Goal: Task Accomplishment & Management: Manage account settings

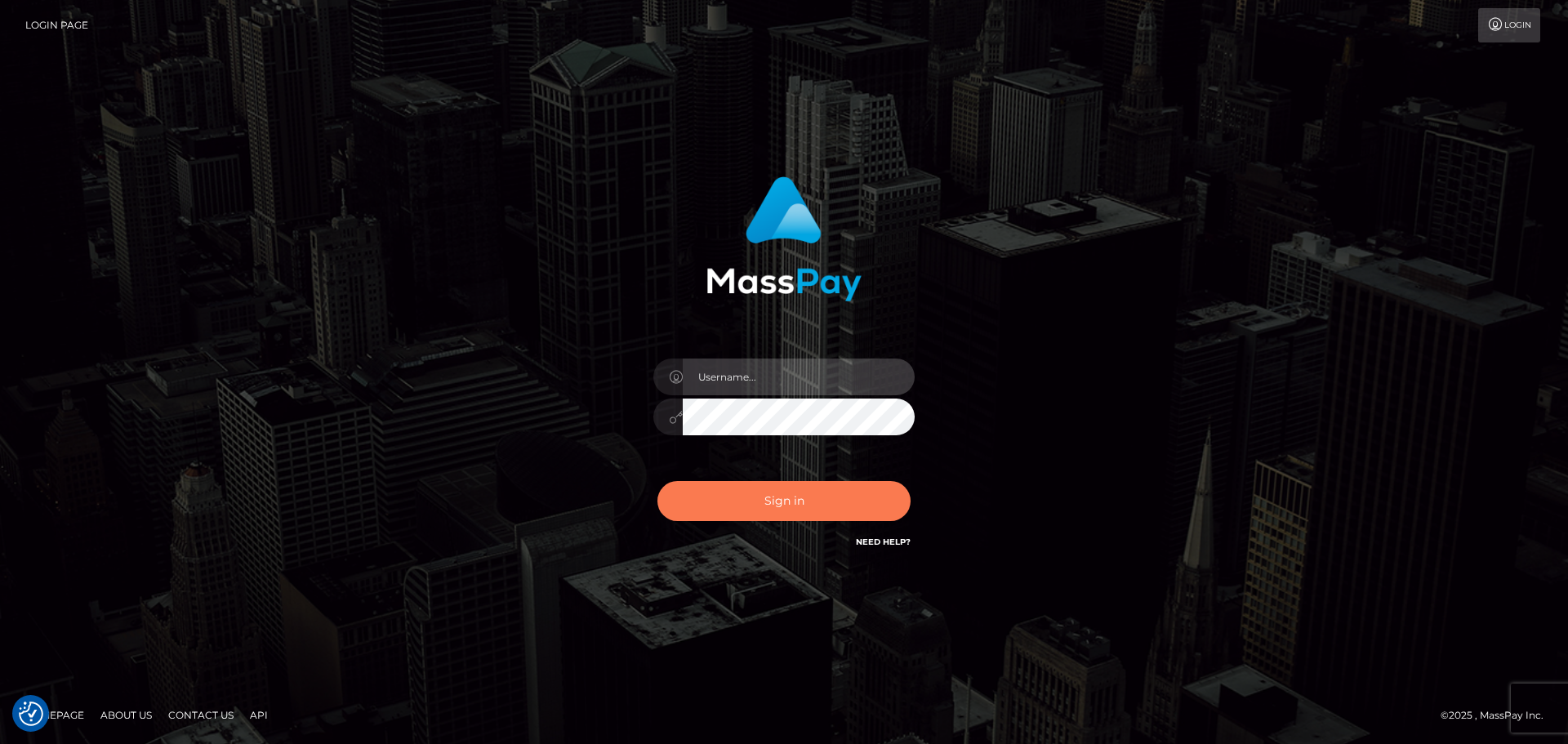
type input "Bedis"
click at [716, 512] on button "Sign in" at bounding box center [784, 501] width 253 height 40
type input "Bedis"
drag, startPoint x: 708, startPoint y: 508, endPoint x: 721, endPoint y: 495, distance: 18.4
click at [721, 496] on button "Sign in" at bounding box center [784, 501] width 253 height 40
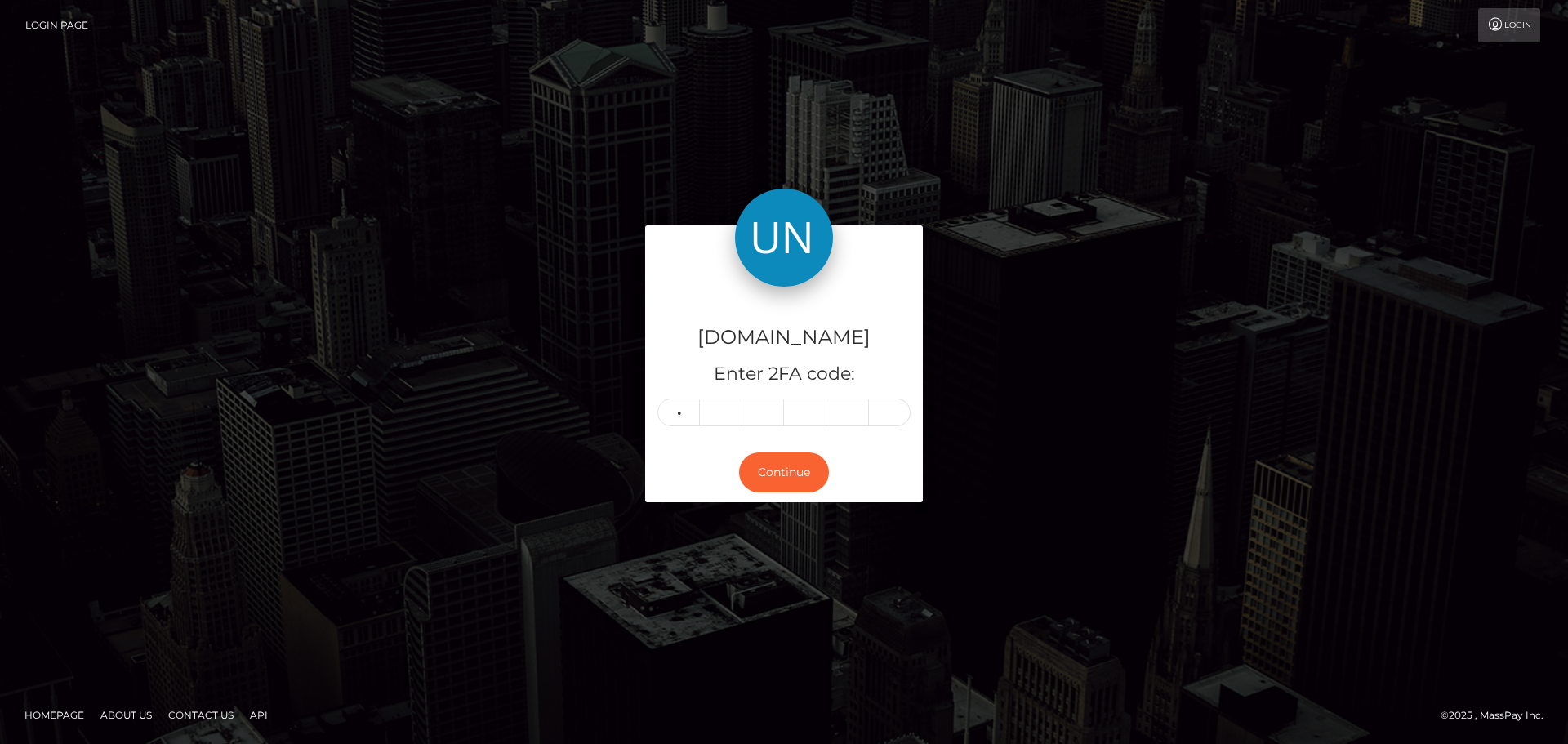
type input "2"
type input "7"
type input "0"
type input "1"
type input "7"
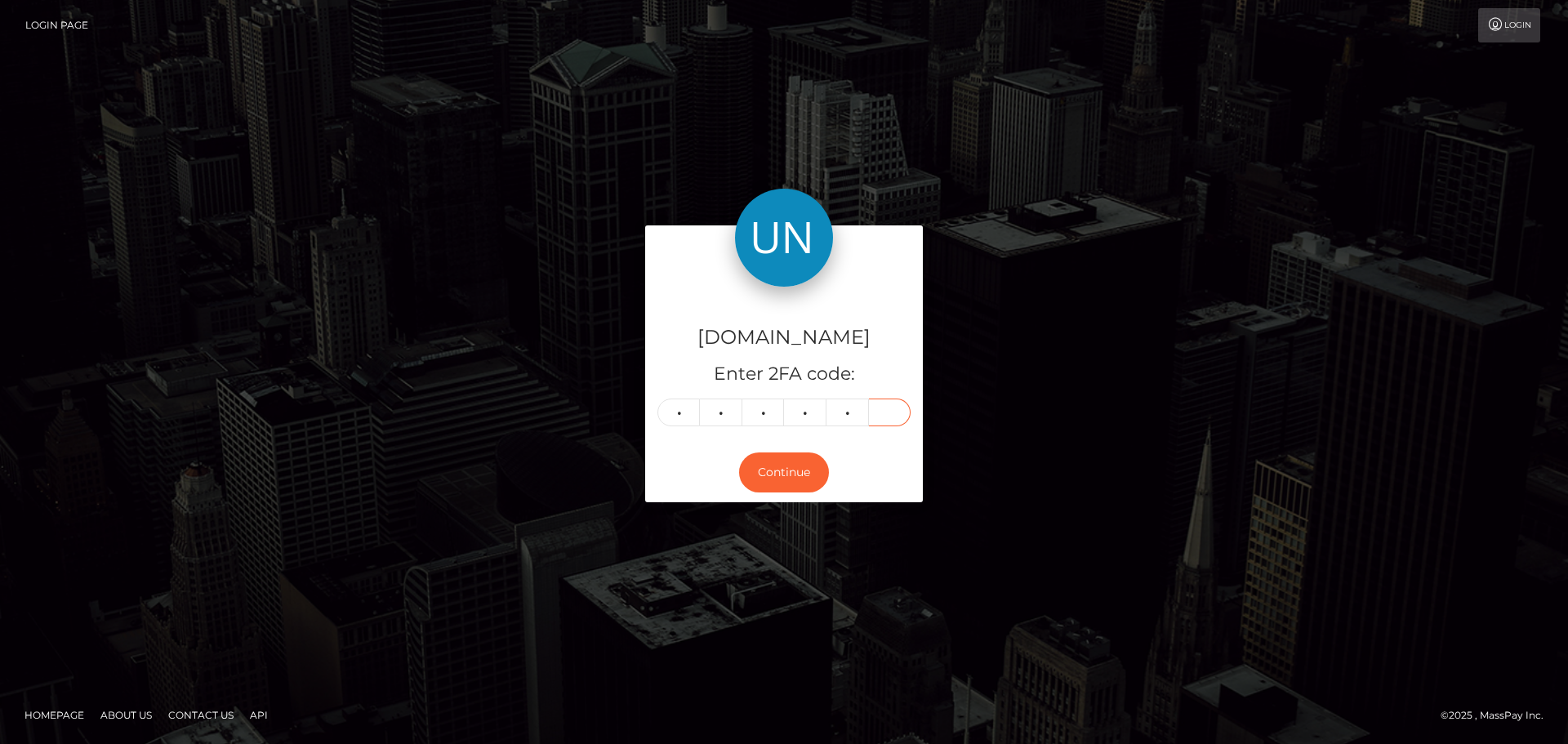
type input "1"
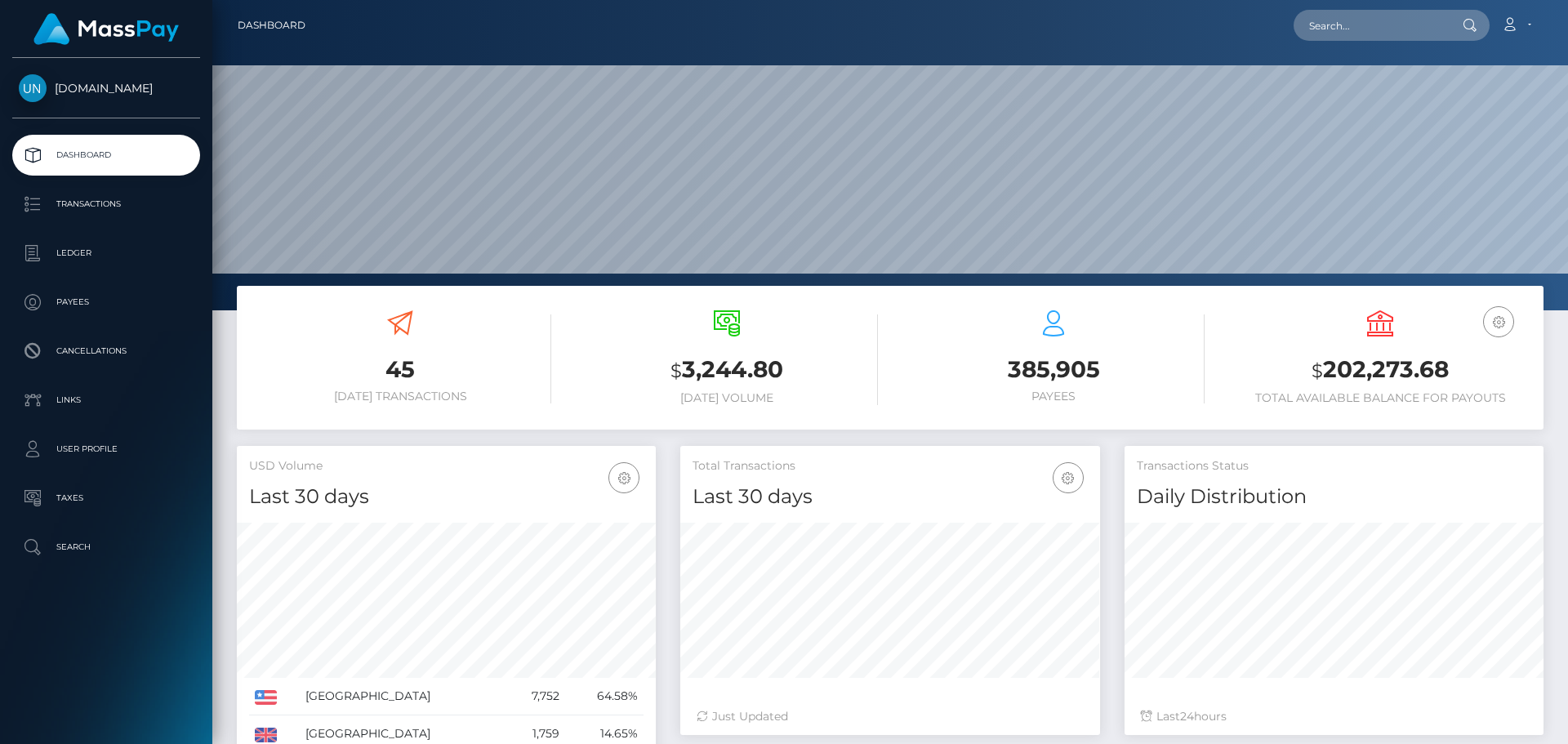
scroll to position [290, 420]
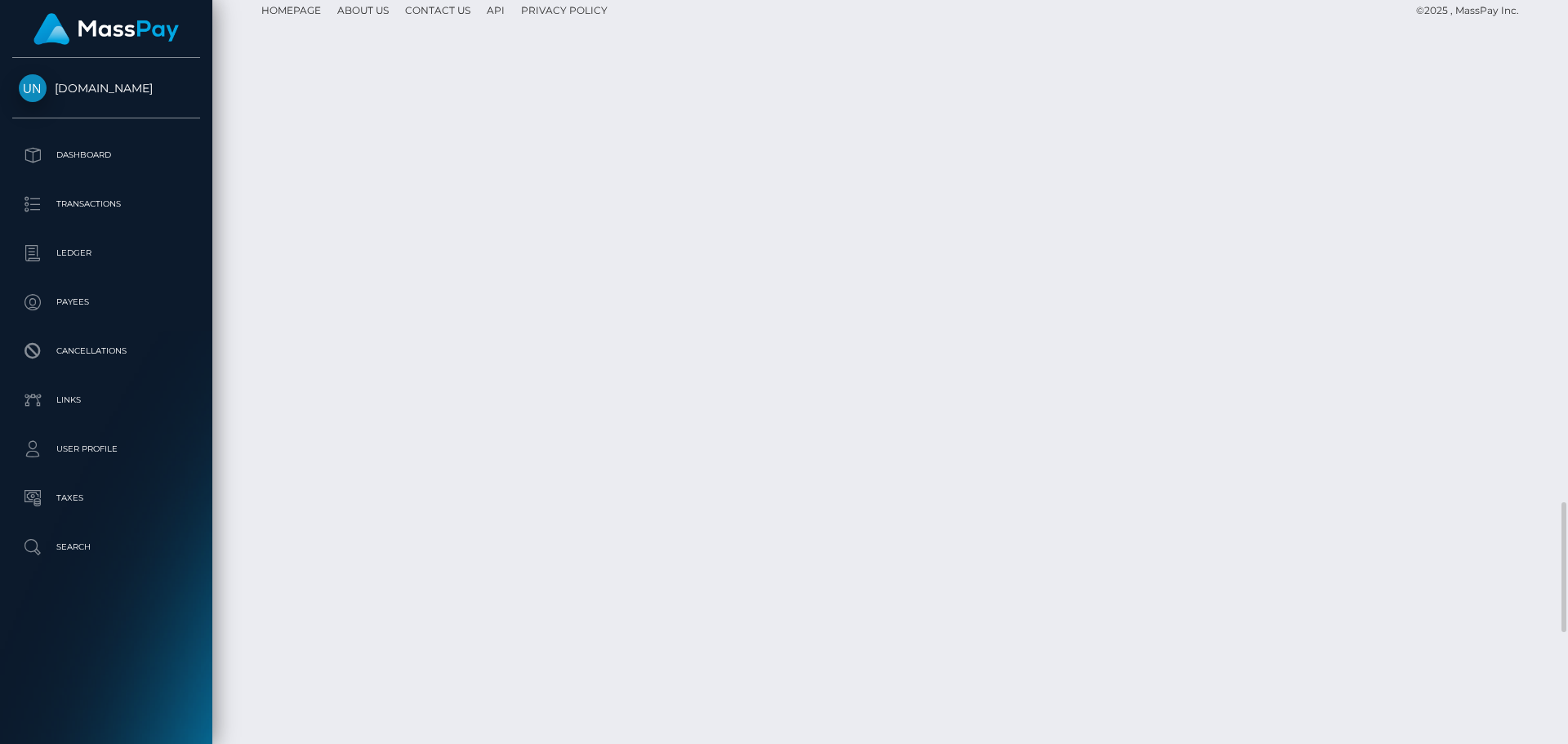
scroll to position [3429, 0]
